Goal: Use online tool/utility: Utilize a website feature to perform a specific function

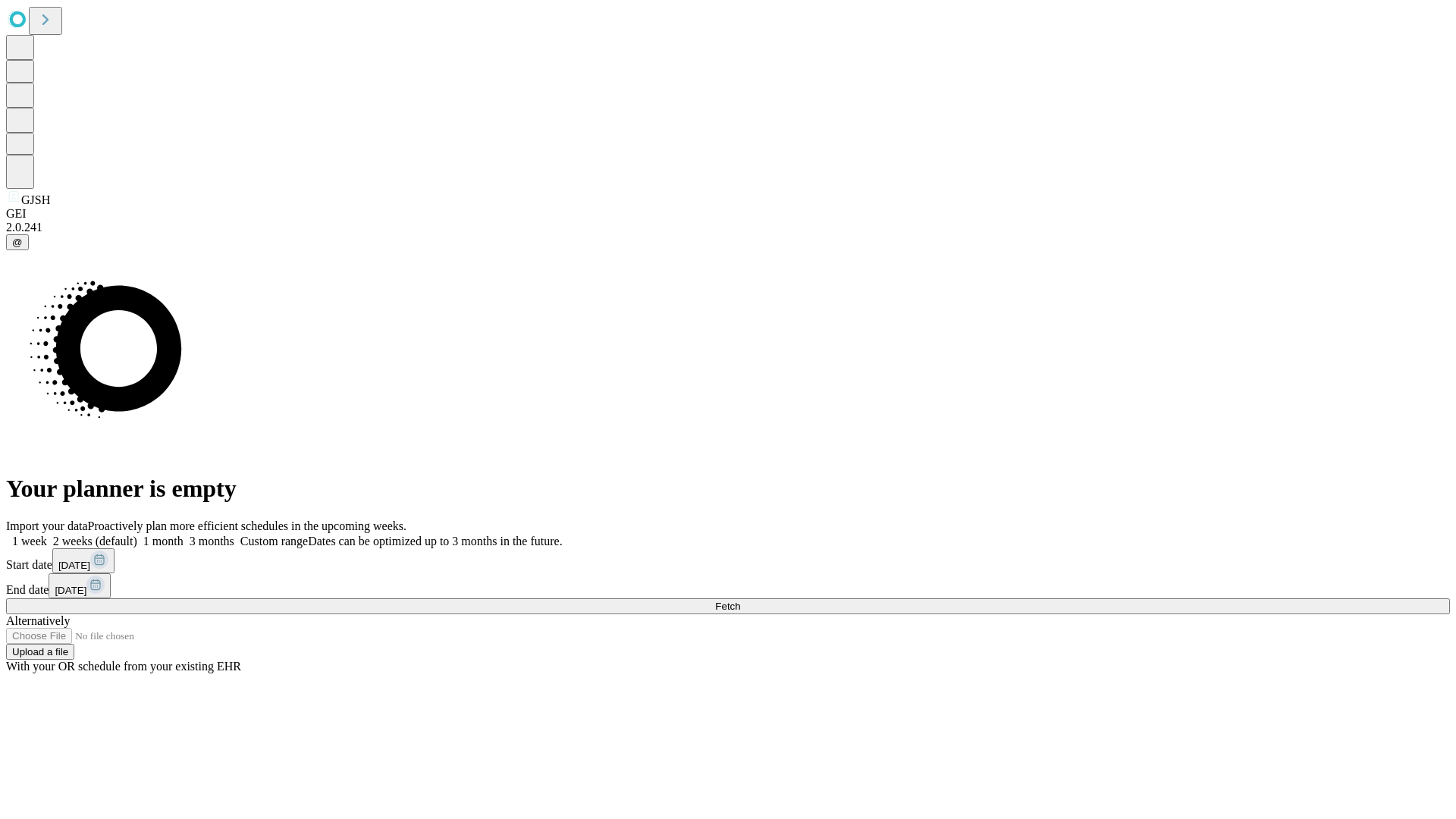
click at [741, 601] on span "Fetch" at bounding box center [728, 606] width 25 height 11
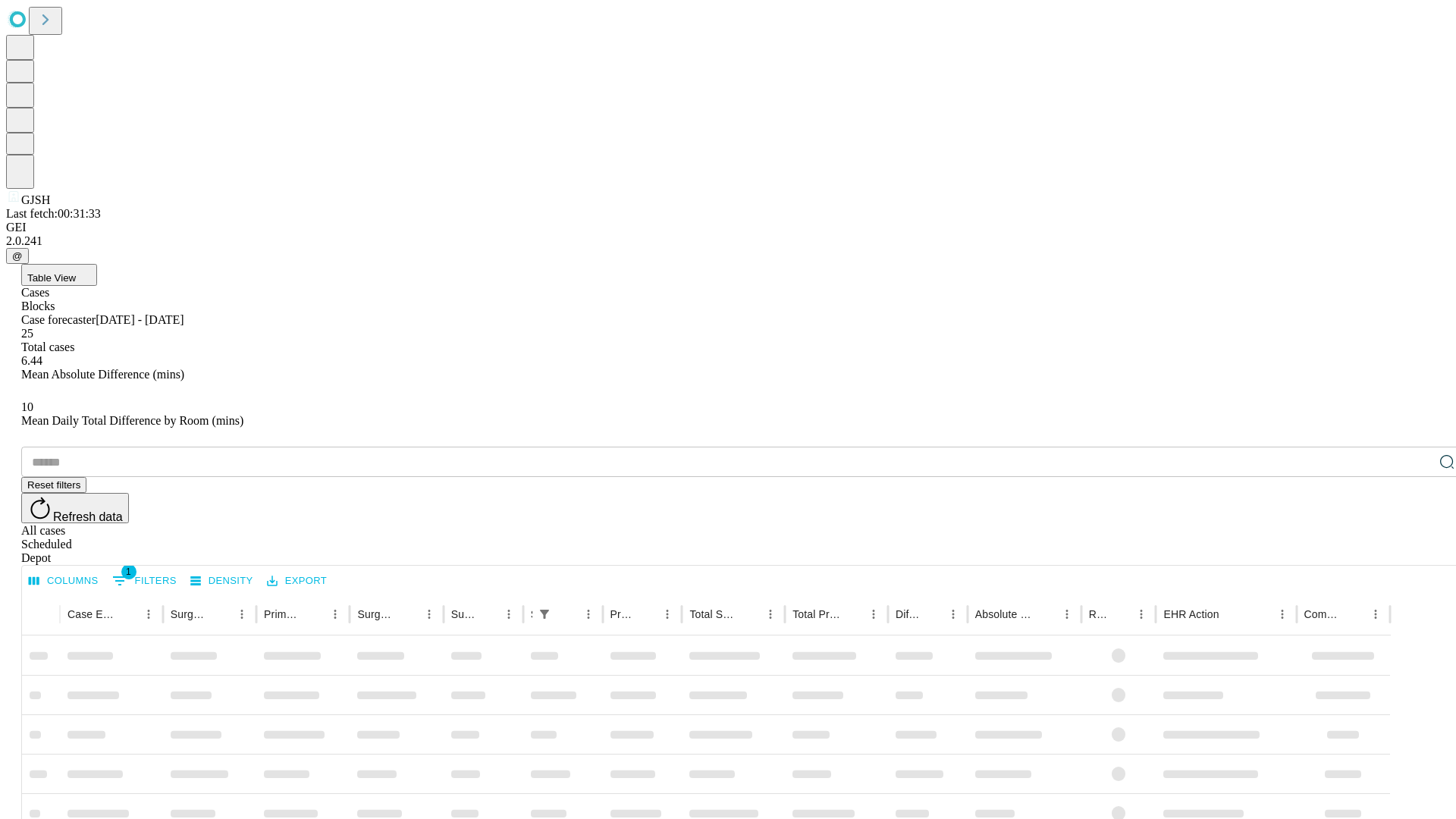
click at [76, 272] on span "Table View" at bounding box center [52, 278] width 49 height 11
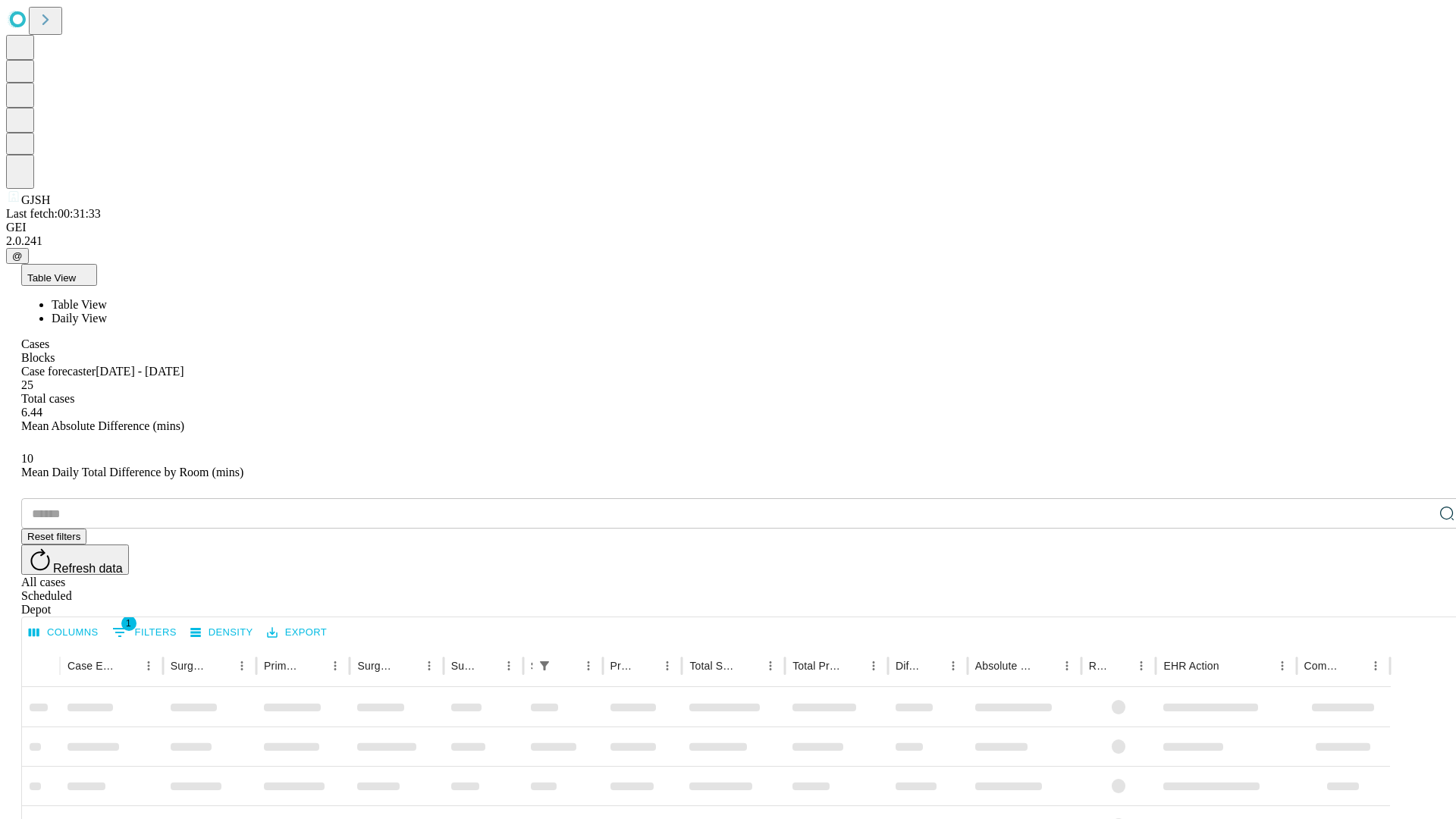
click at [107, 312] on span "Daily View" at bounding box center [80, 318] width 55 height 13
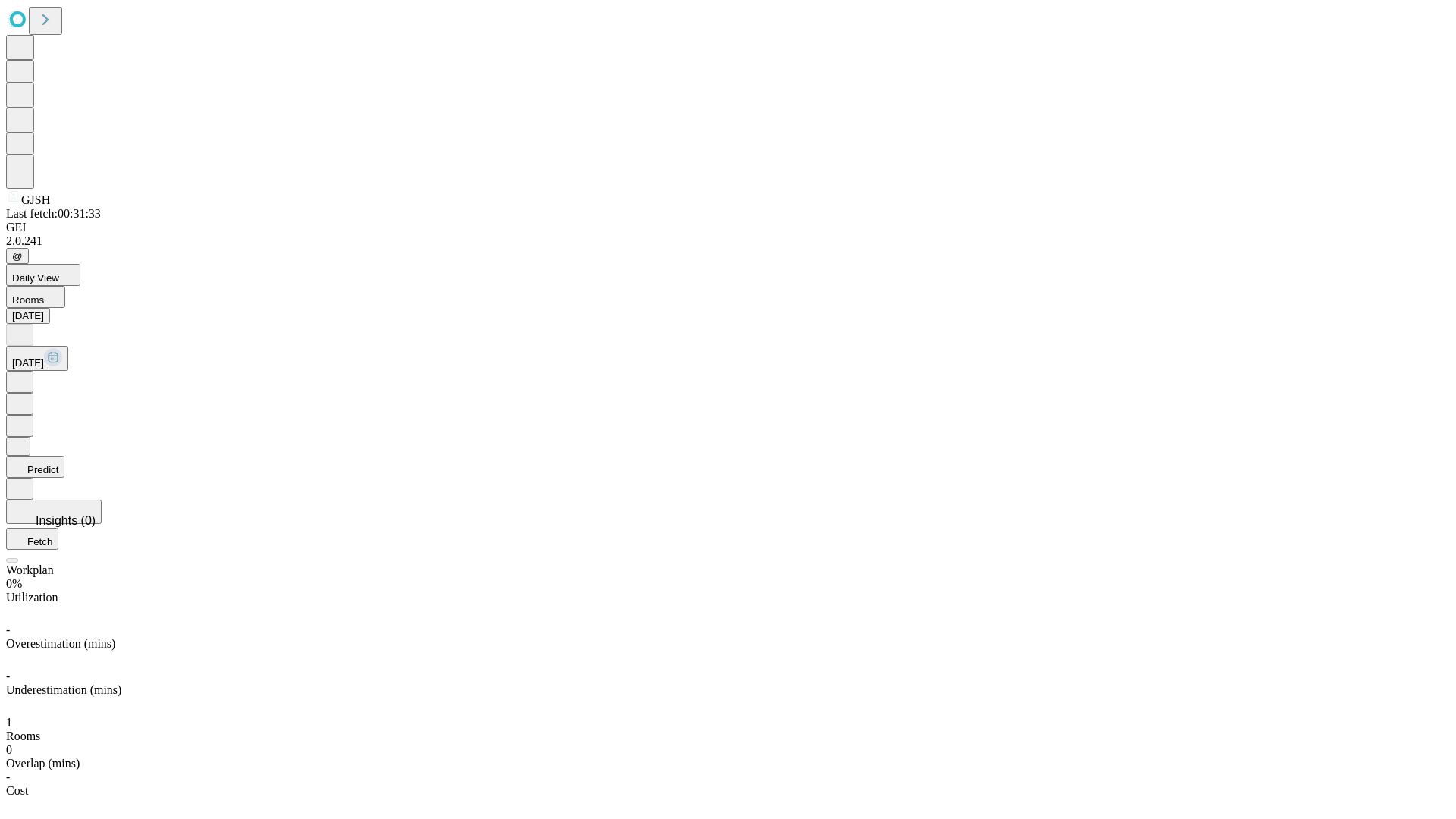
click at [64, 455] on button "Predict" at bounding box center [35, 466] width 58 height 22
